Goal: Transaction & Acquisition: Purchase product/service

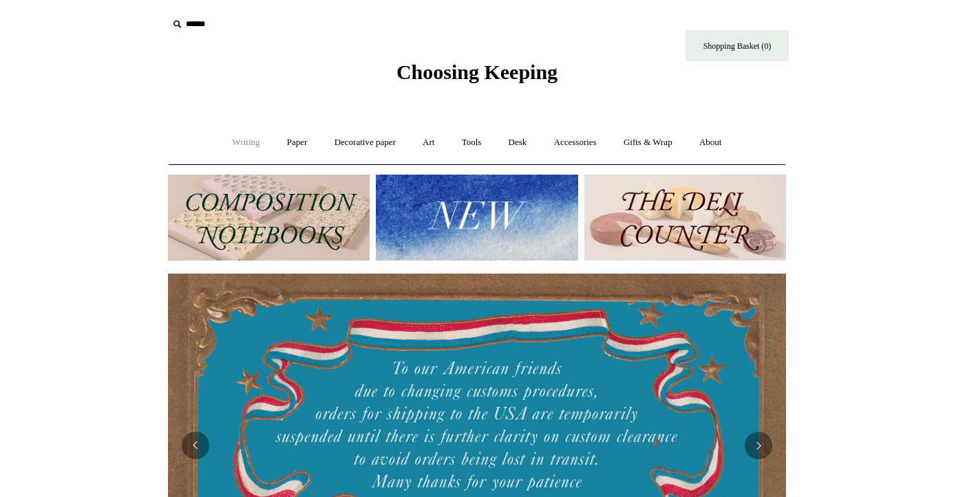
click at [229, 143] on link "Writing +" at bounding box center [246, 143] width 52 height 36
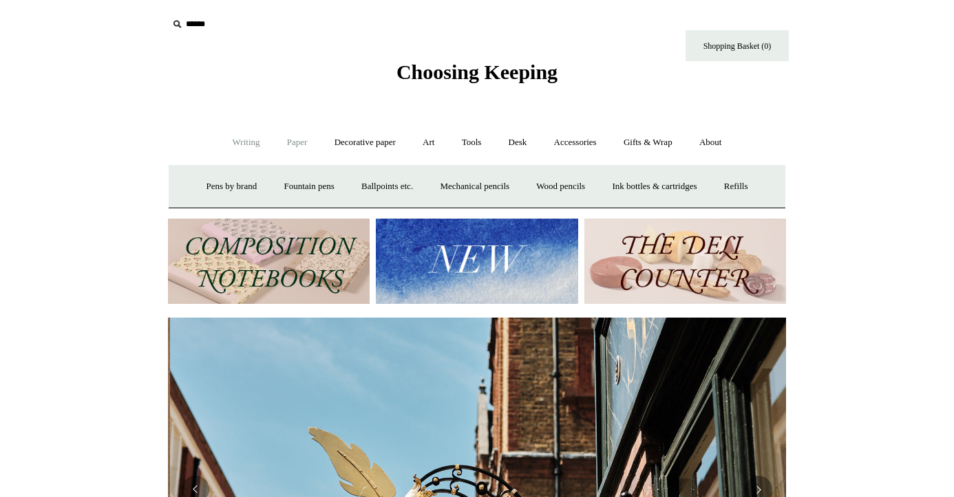
click at [289, 142] on link "Paper +" at bounding box center [297, 143] width 45 height 36
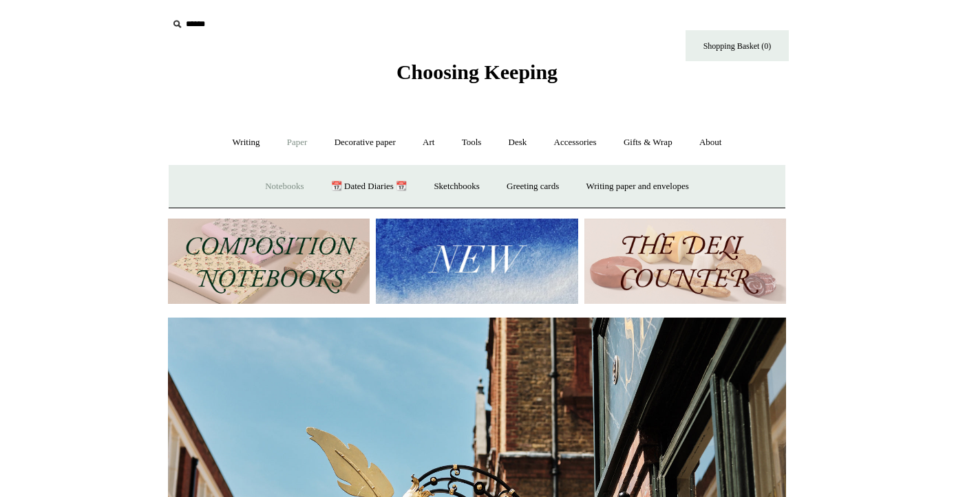
click at [269, 180] on link "Notebooks +" at bounding box center [283, 187] width 63 height 36
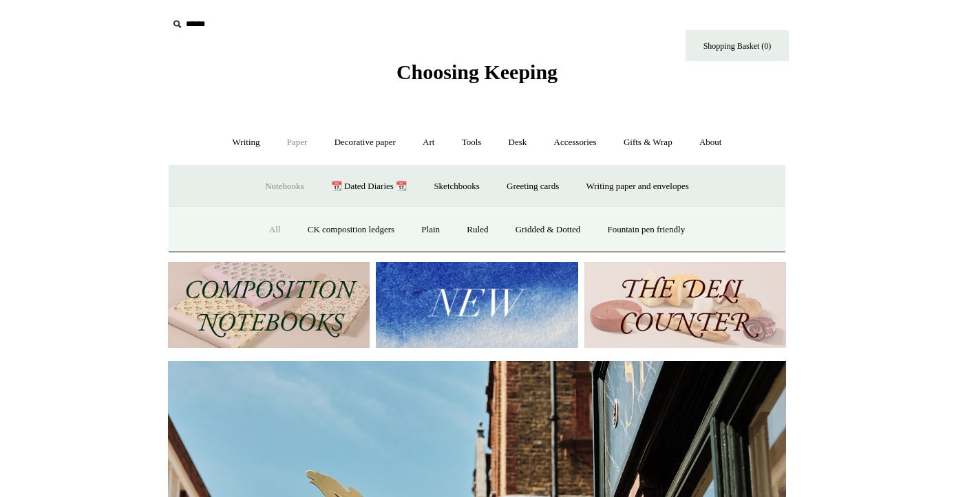
click at [266, 234] on link "All" at bounding box center [275, 230] width 36 height 36
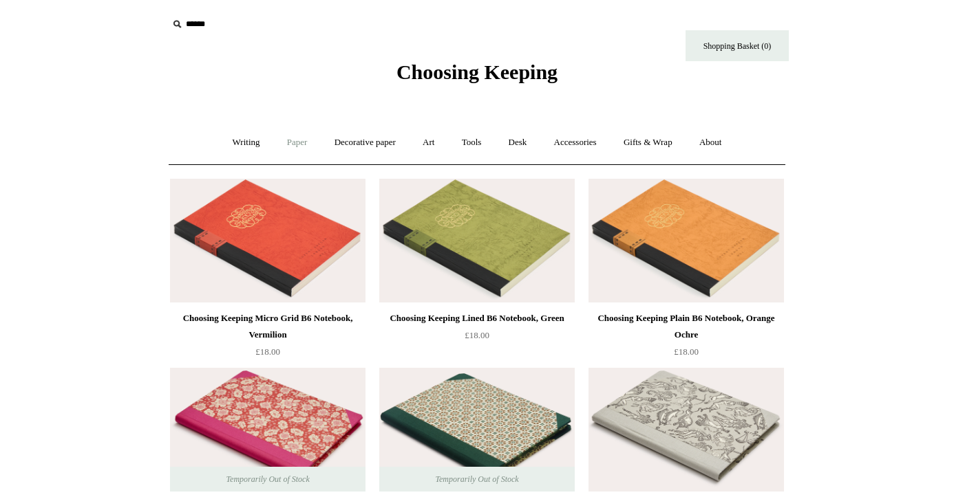
click at [293, 144] on link "Paper +" at bounding box center [297, 143] width 45 height 36
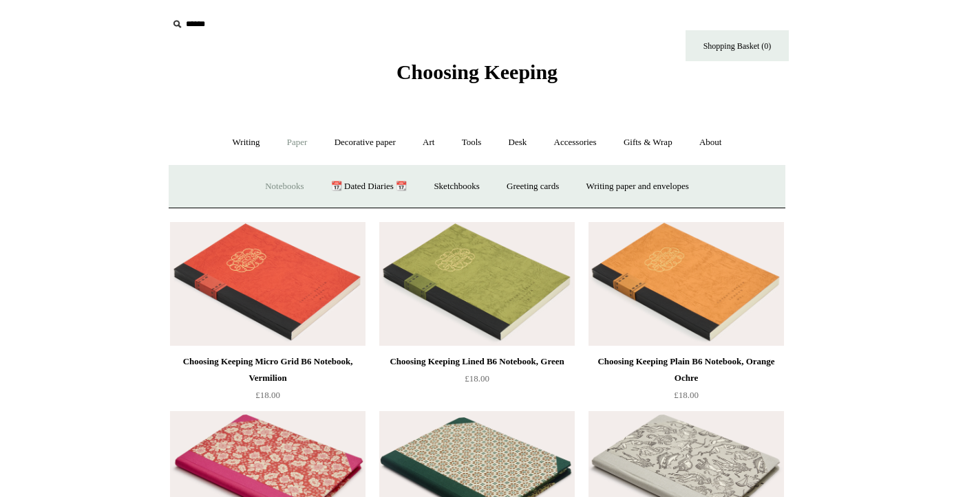
click at [279, 186] on link "Notebooks +" at bounding box center [283, 187] width 63 height 36
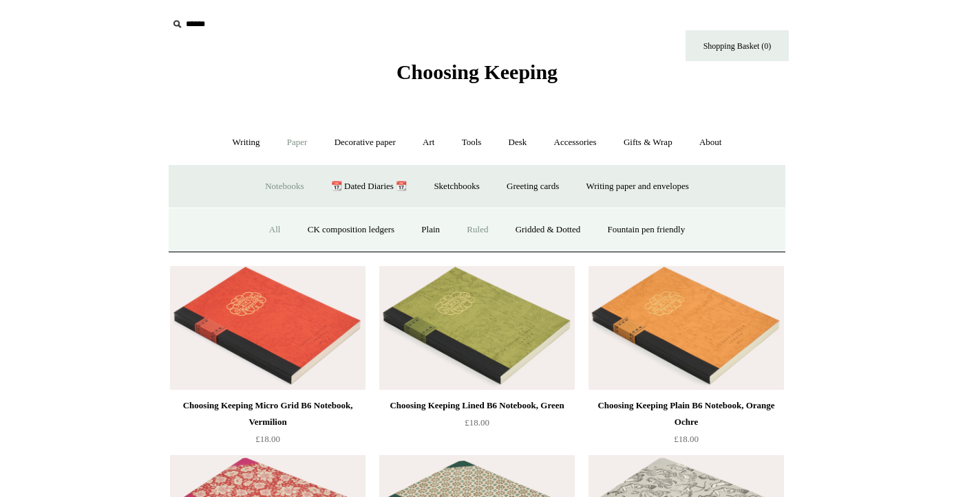
click at [477, 226] on link "Ruled" at bounding box center [477, 230] width 46 height 36
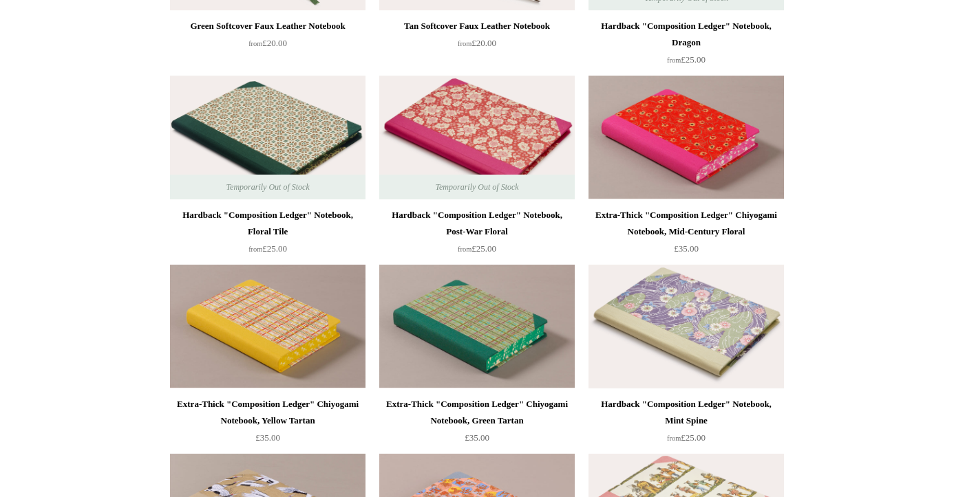
scroll to position [1239, 0]
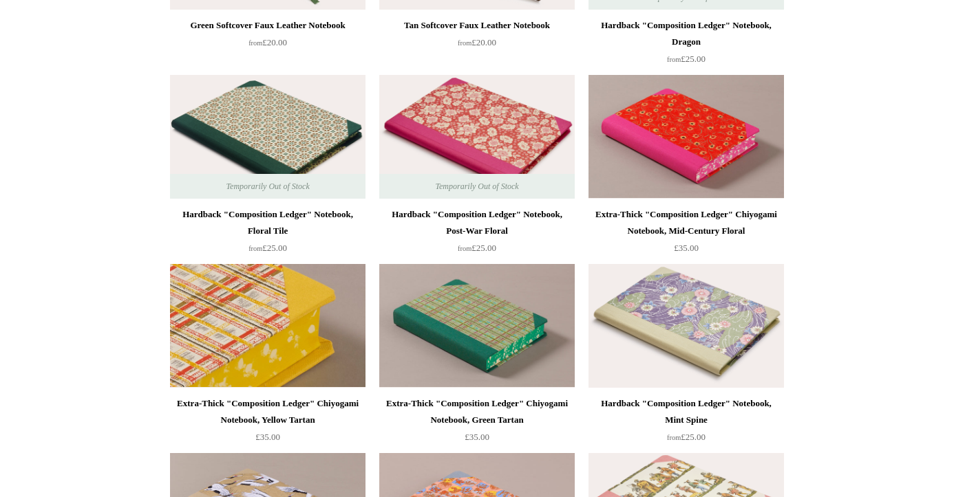
click at [302, 347] on img at bounding box center [267, 326] width 195 height 124
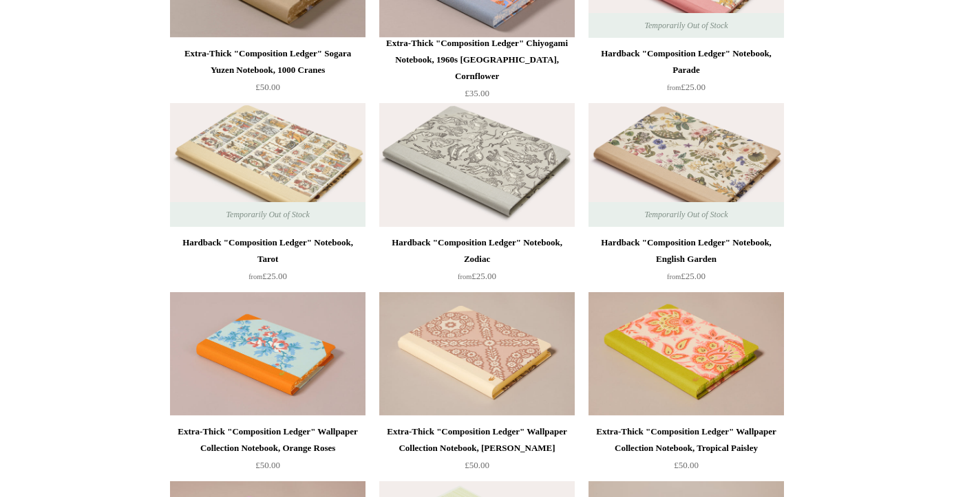
scroll to position [1780, 0]
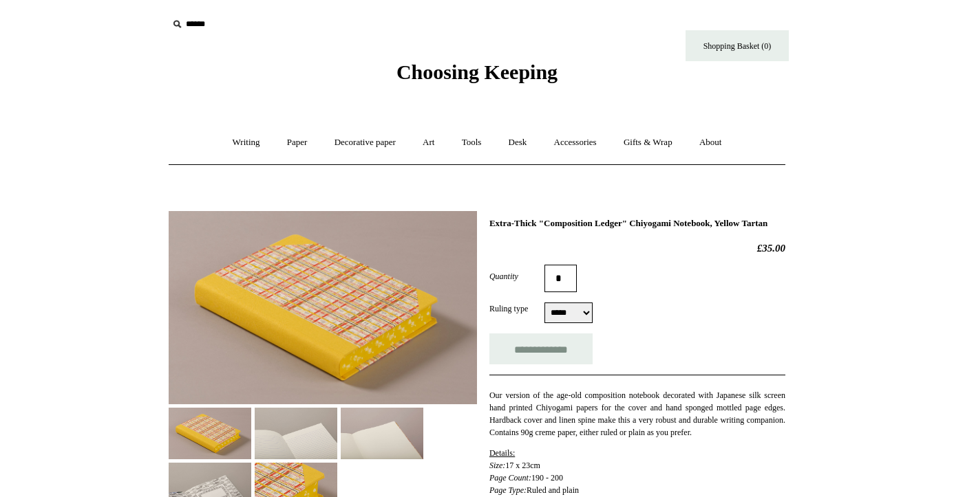
scroll to position [1, 0]
click at [280, 443] on img at bounding box center [296, 433] width 83 height 52
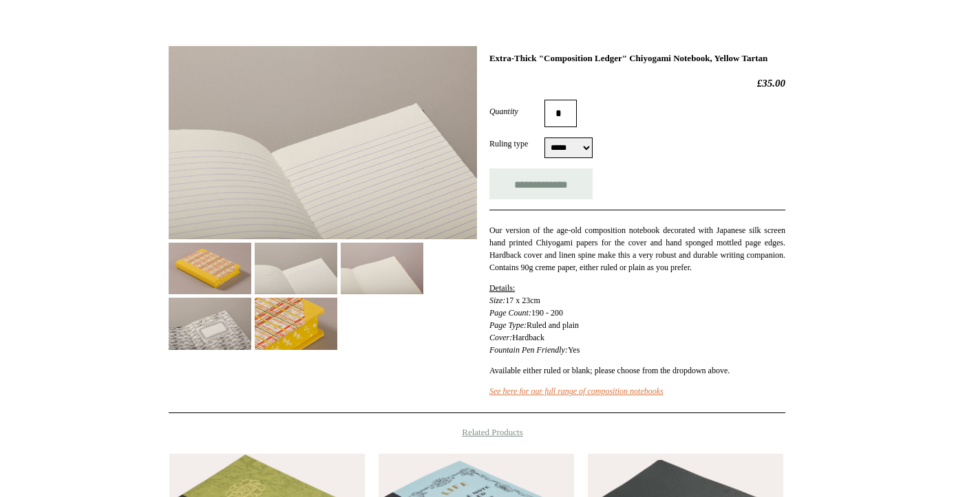
scroll to position [169, 0]
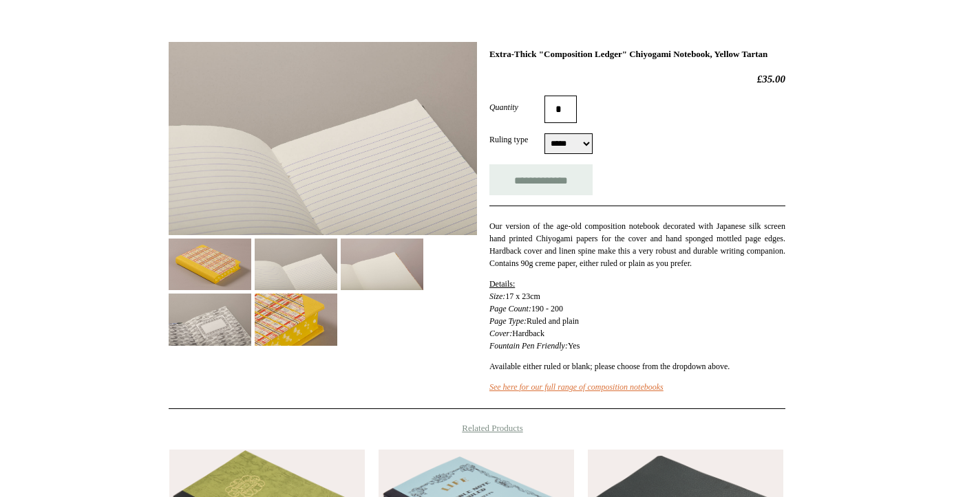
click at [279, 330] on img at bounding box center [296, 320] width 83 height 52
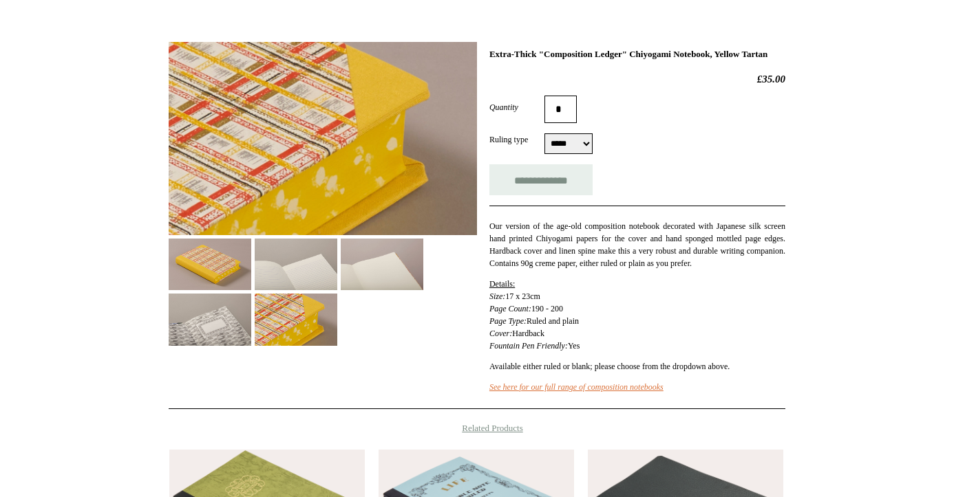
click at [191, 261] on img at bounding box center [210, 265] width 83 height 52
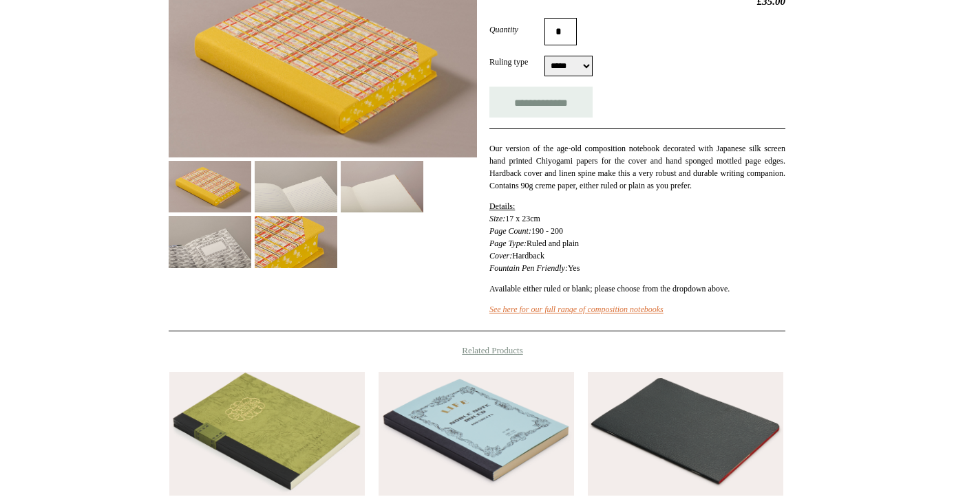
scroll to position [356, 0]
